Goal: Check status

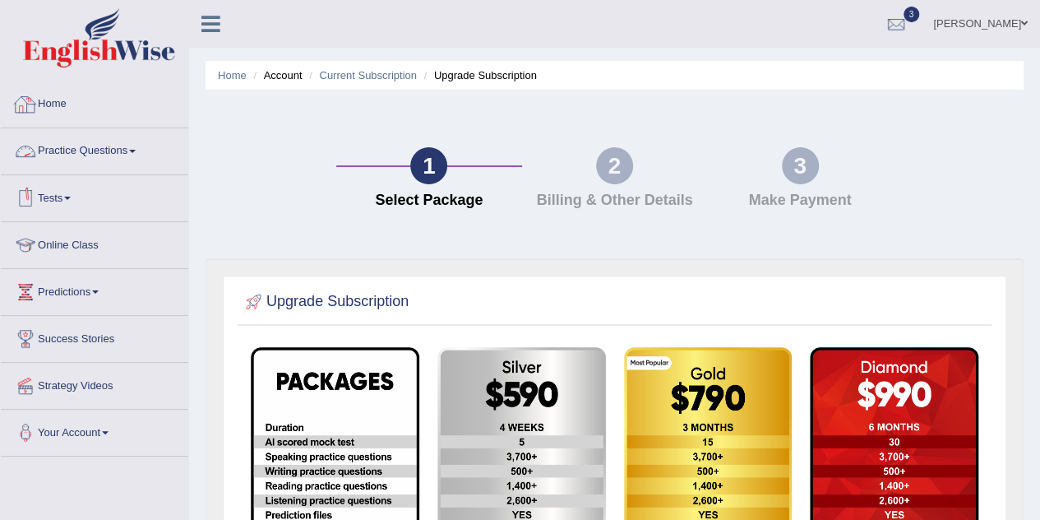
click at [59, 108] on link "Home" at bounding box center [94, 101] width 187 height 41
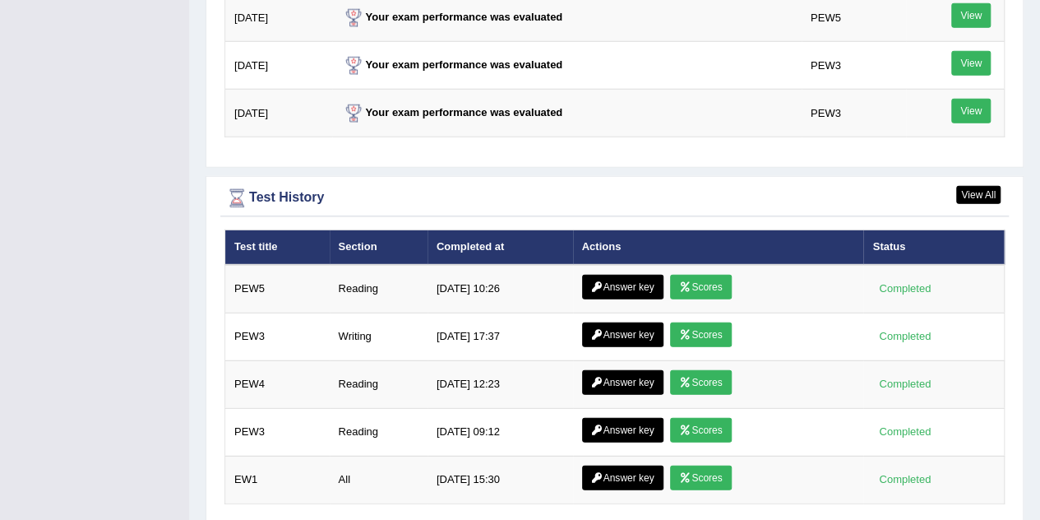
scroll to position [2165, 0]
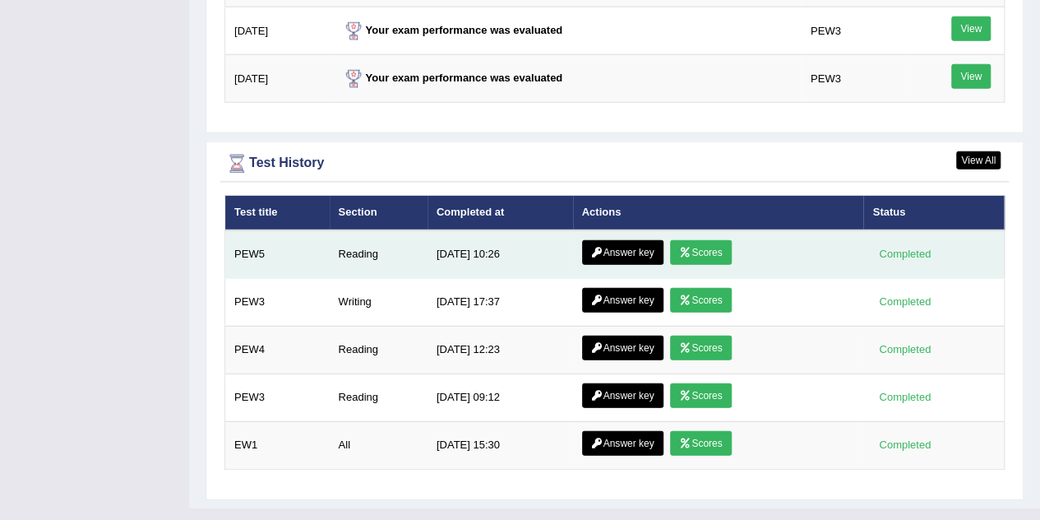
click at [696, 240] on link "Scores" at bounding box center [700, 252] width 61 height 25
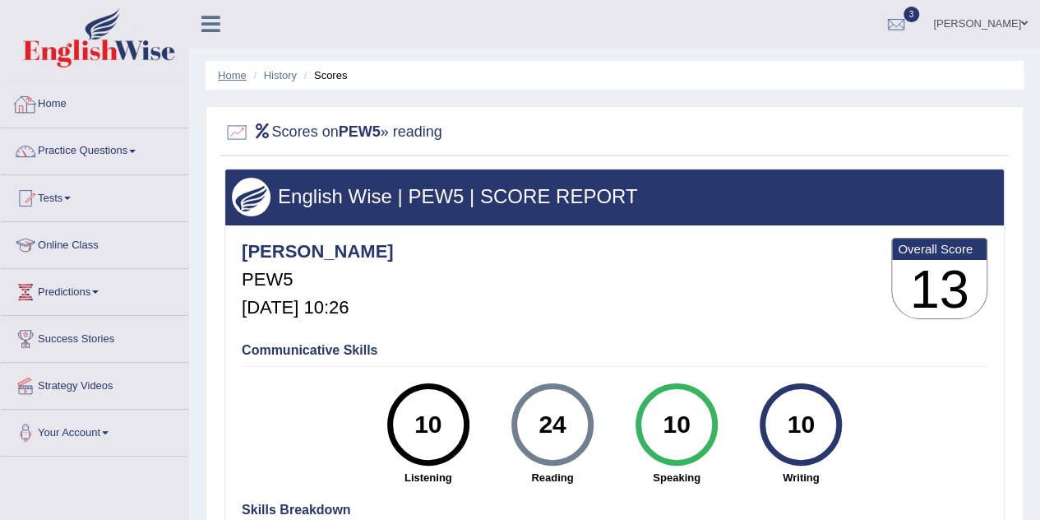
click at [230, 72] on link "Home" at bounding box center [232, 75] width 29 height 12
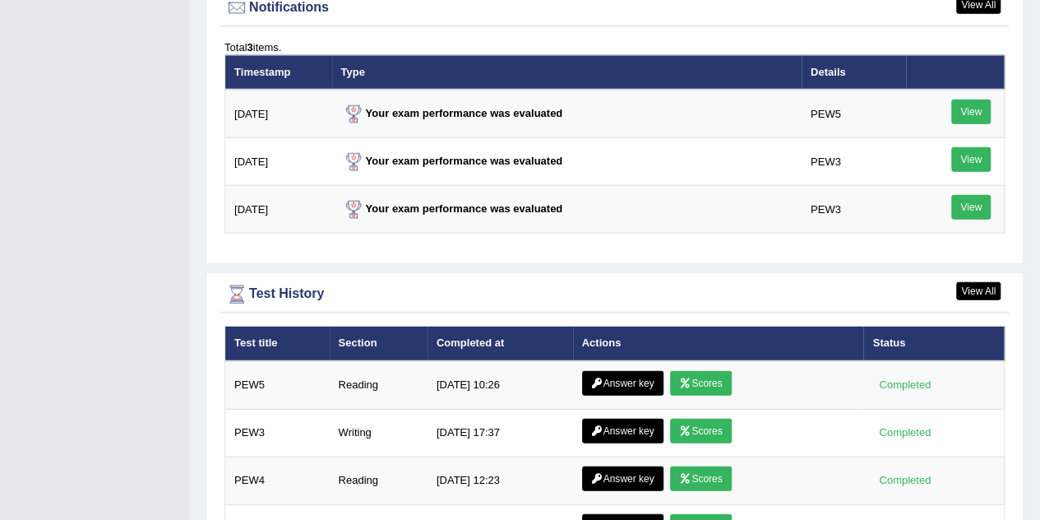
scroll to position [2023, 0]
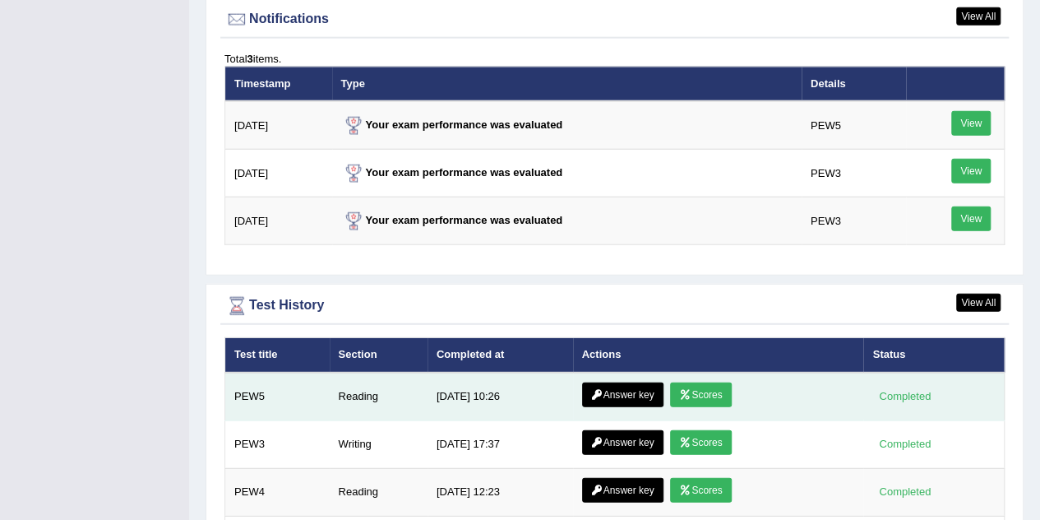
click at [630, 382] on link "Answer key" at bounding box center [622, 394] width 81 height 25
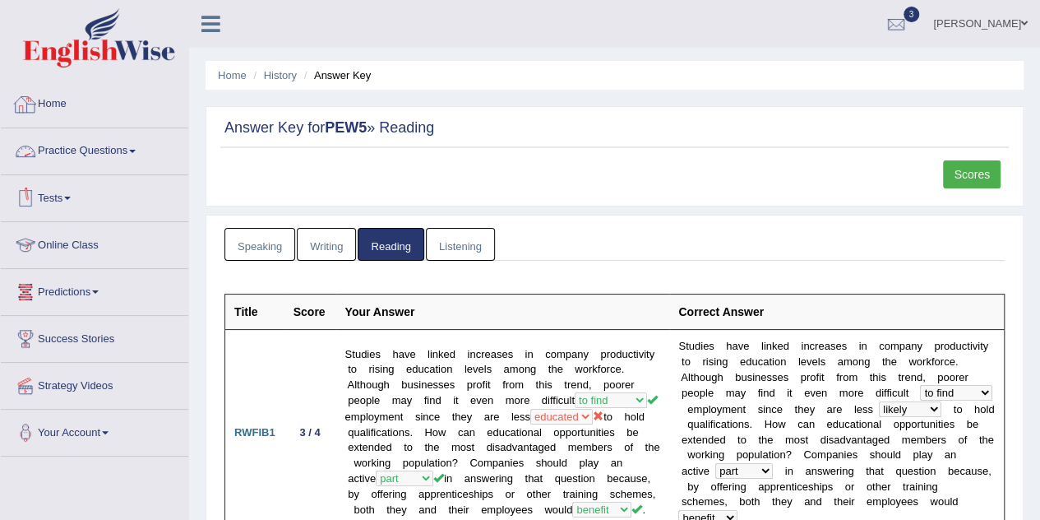
click at [53, 113] on link "Home" at bounding box center [94, 101] width 187 height 41
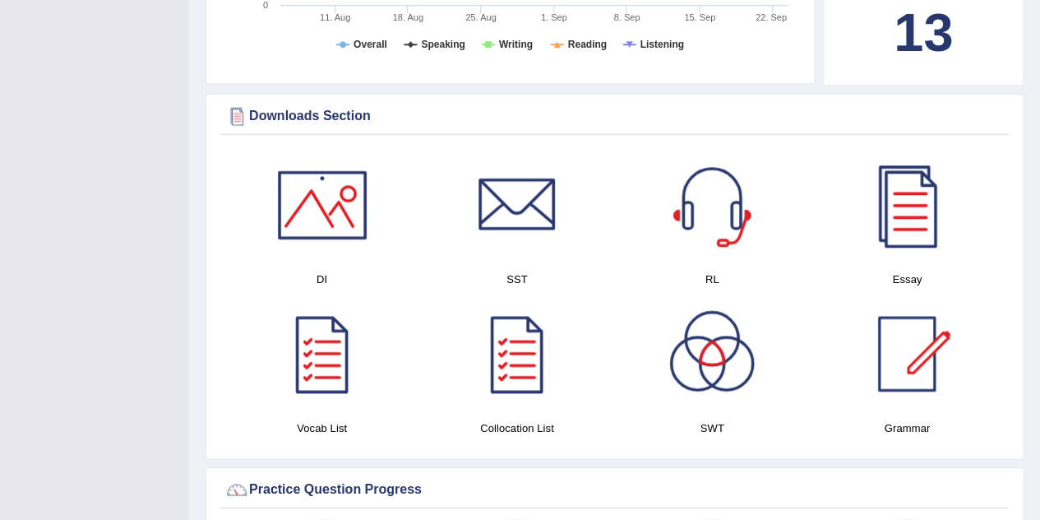
scroll to position [755, 0]
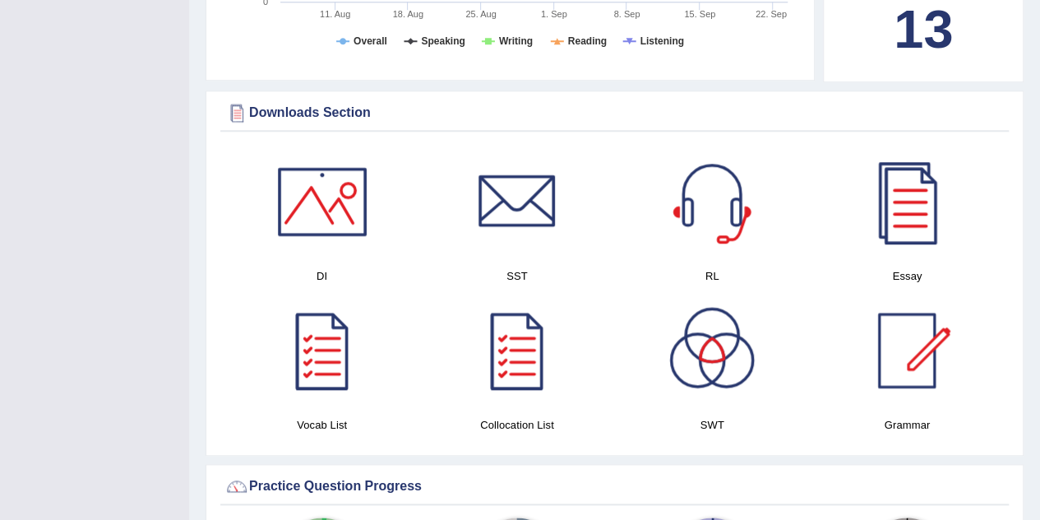
click at [906, 179] on div at bounding box center [906, 201] width 115 height 115
